Goal: Information Seeking & Learning: Compare options

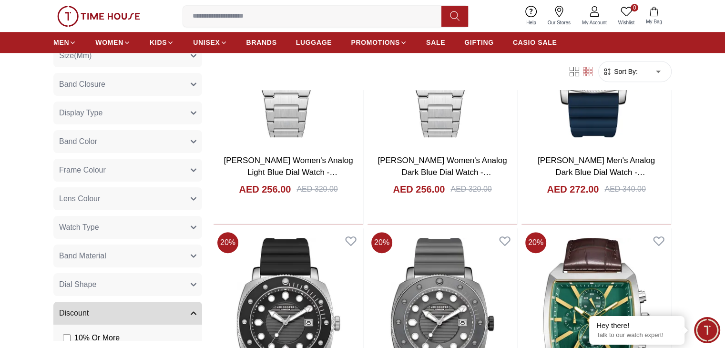
scroll to position [191, 0]
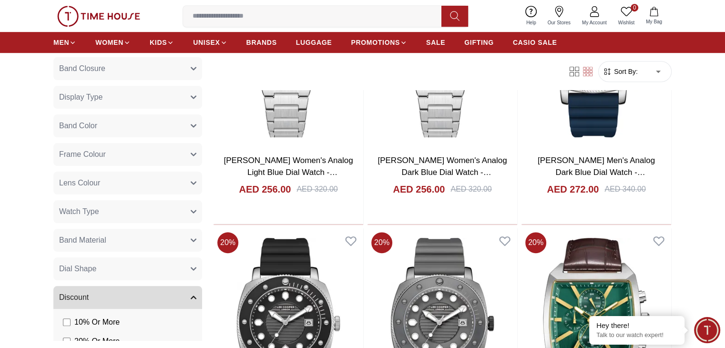
click at [91, 207] on span "Watch Type" at bounding box center [79, 211] width 40 height 11
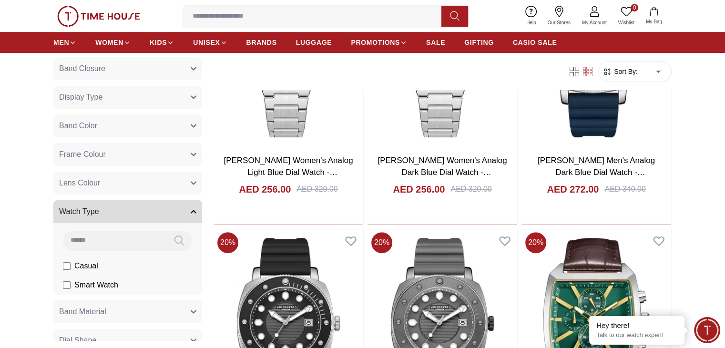
click at [95, 209] on span "Watch Type" at bounding box center [79, 211] width 40 height 11
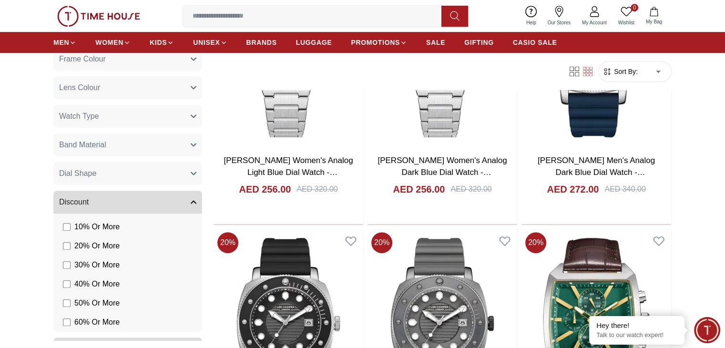
scroll to position [364, 0]
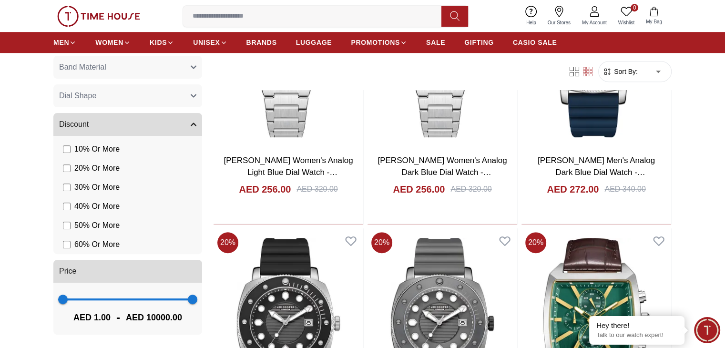
click at [107, 126] on button "Discount" at bounding box center [127, 124] width 149 height 23
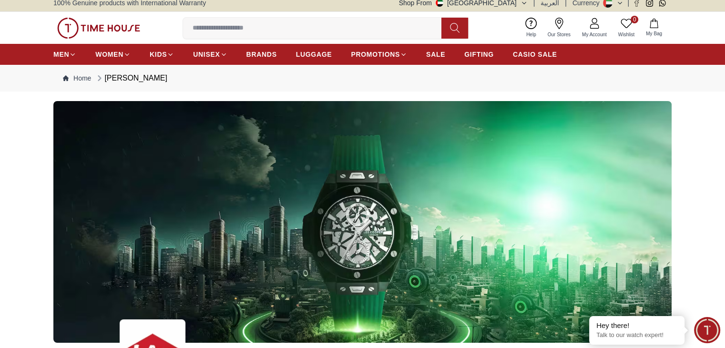
scroll to position [0, 0]
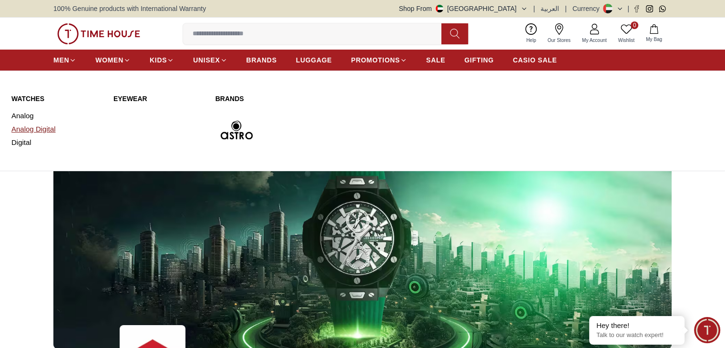
click at [45, 130] on link "Analog Digital" at bounding box center [56, 129] width 91 height 13
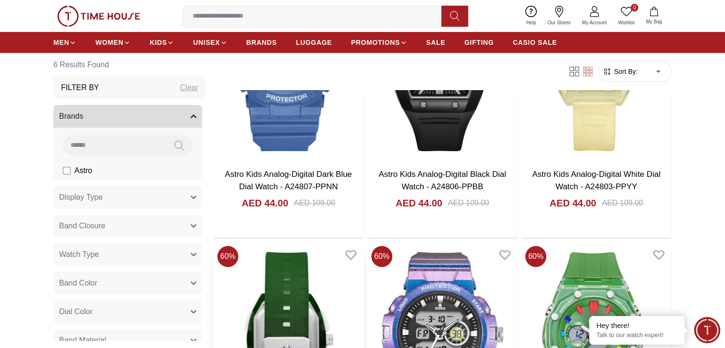
scroll to position [95, 0]
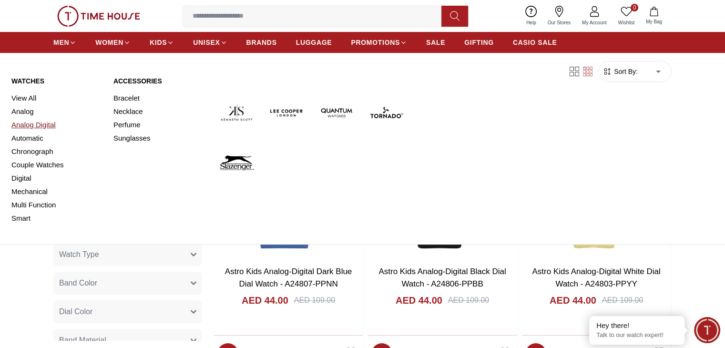
click at [50, 125] on link "Analog Digital" at bounding box center [56, 124] width 91 height 13
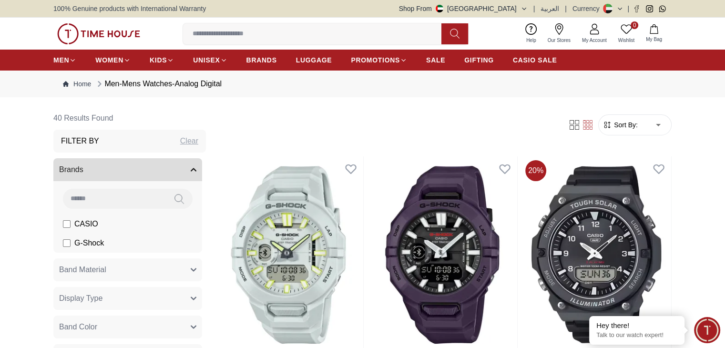
click at [637, 123] on span "Sort By:" at bounding box center [625, 125] width 26 height 10
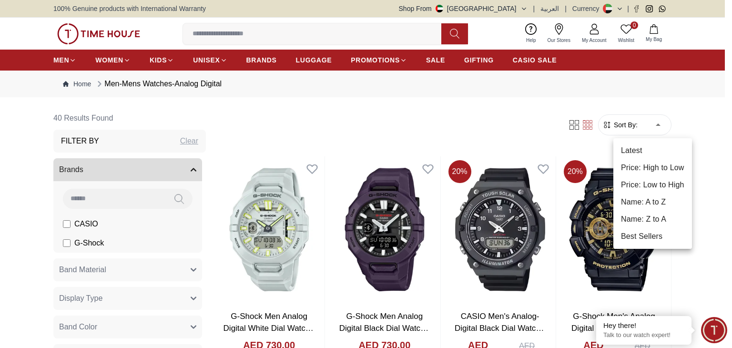
click at [665, 187] on li "Price: Low to High" at bounding box center [653, 184] width 79 height 17
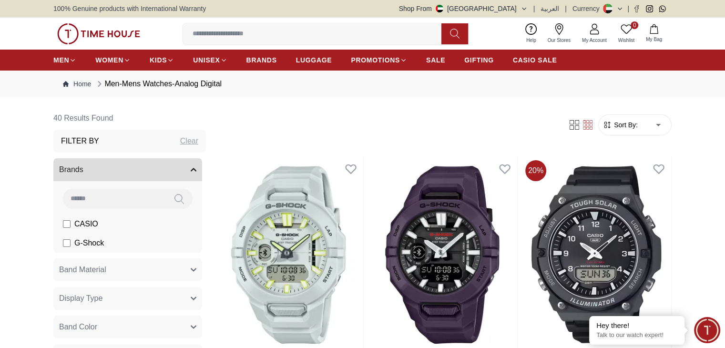
type input "*"
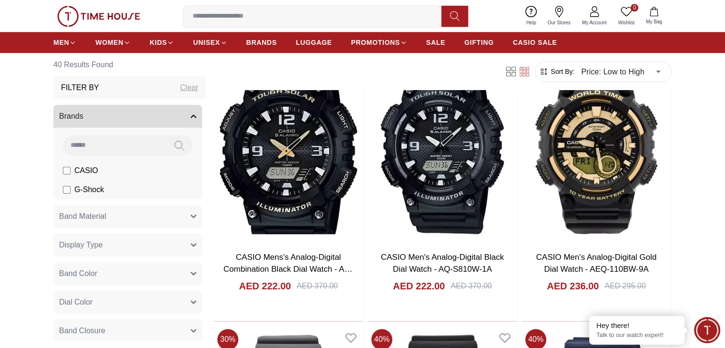
scroll to position [953, 0]
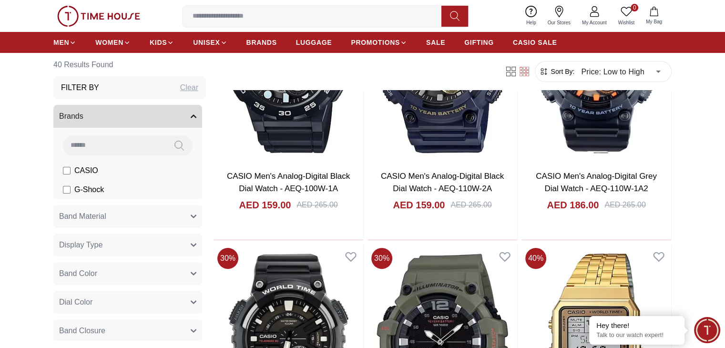
scroll to position [286, 0]
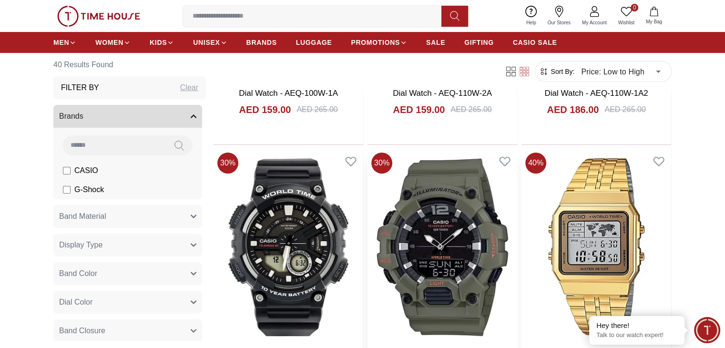
click at [368, 193] on img at bounding box center [443, 247] width 150 height 197
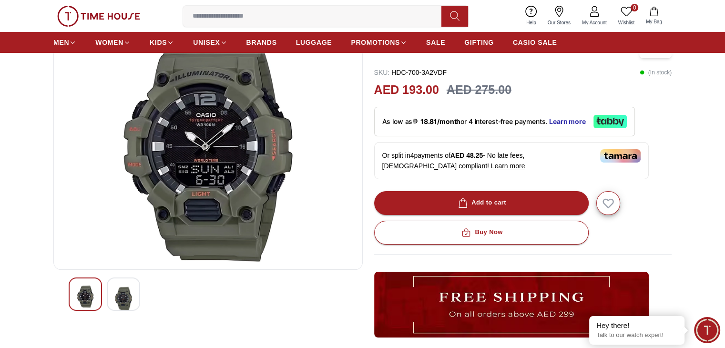
scroll to position [191, 0]
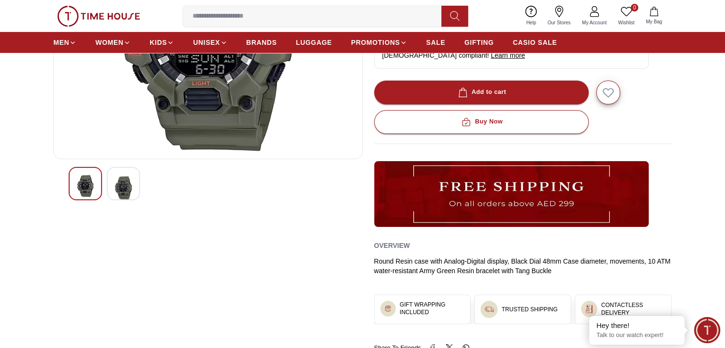
click at [124, 192] on img at bounding box center [123, 188] width 17 height 26
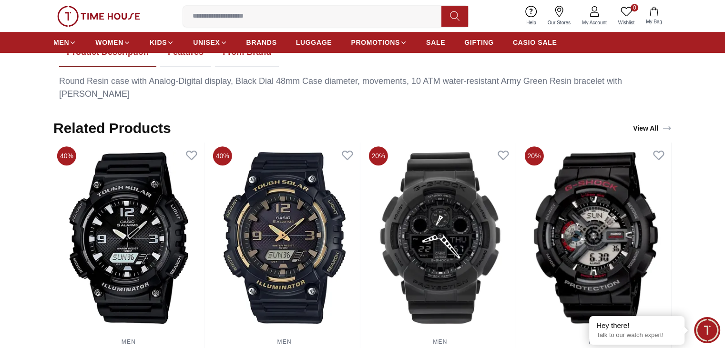
scroll to position [488, 0]
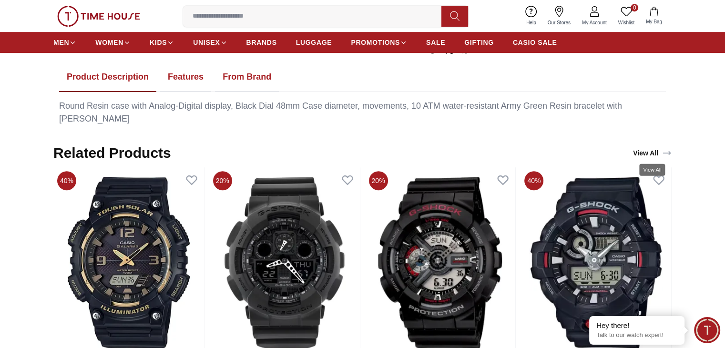
click at [653, 152] on link "View All" at bounding box center [652, 152] width 42 height 13
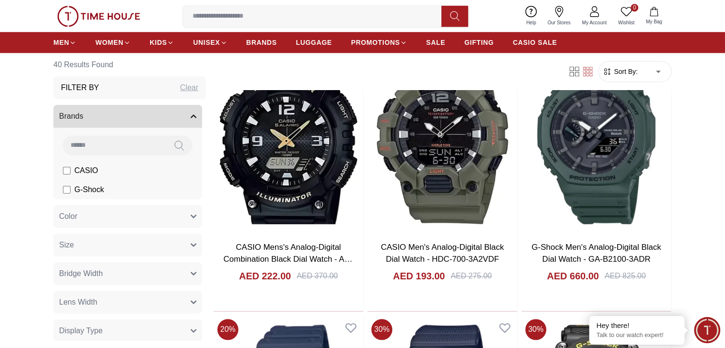
scroll to position [1239, 0]
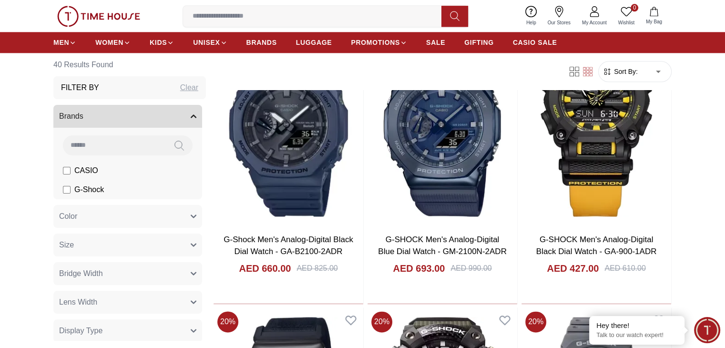
scroll to position [1234, 0]
